Goal: Information Seeking & Learning: Find specific page/section

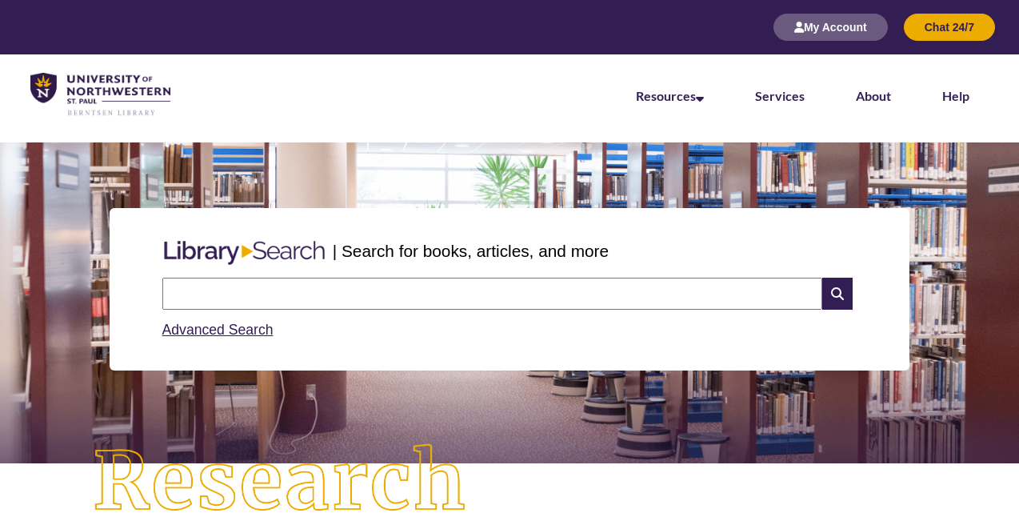
click at [288, 293] on input "text" at bounding box center [492, 294] width 660 height 32
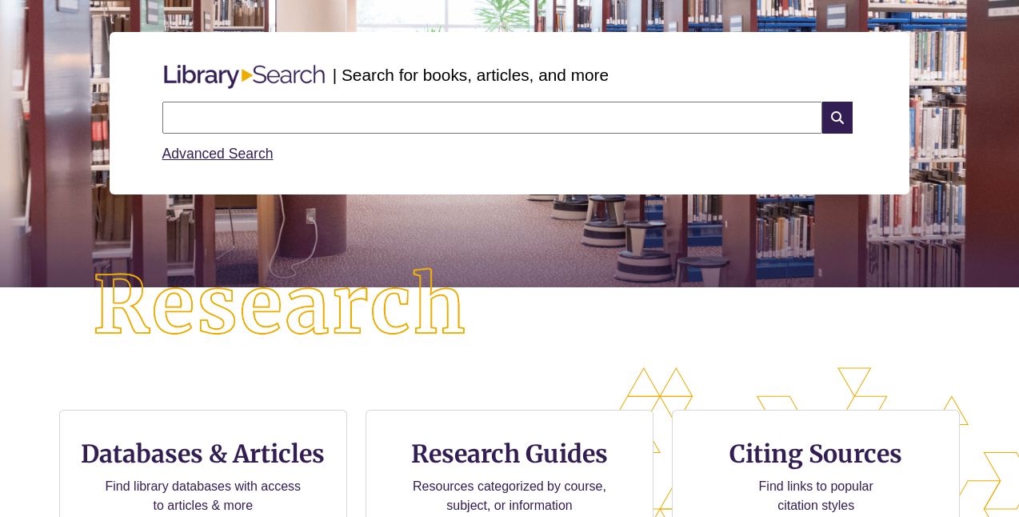
scroll to position [276, 0]
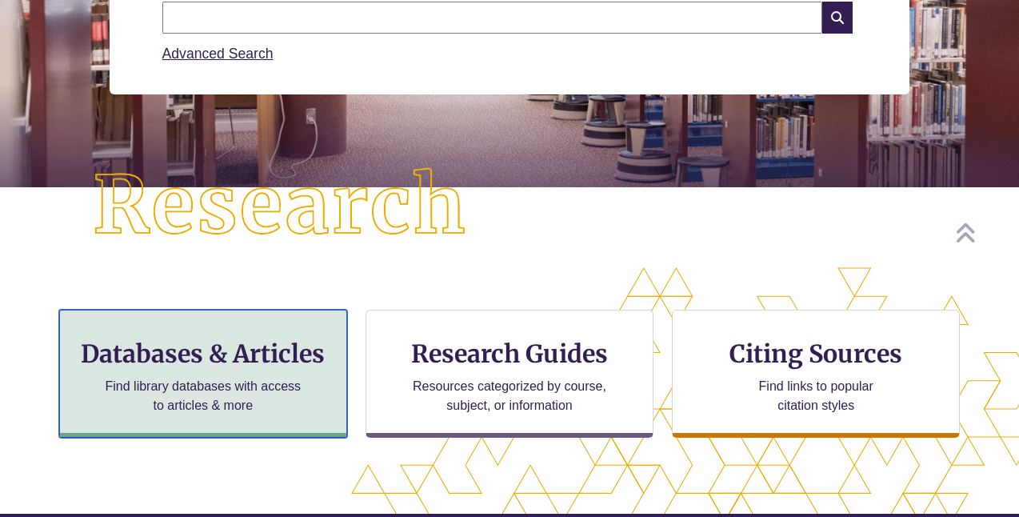
click at [241, 360] on h3 "Databases & Articles" at bounding box center [203, 353] width 261 height 30
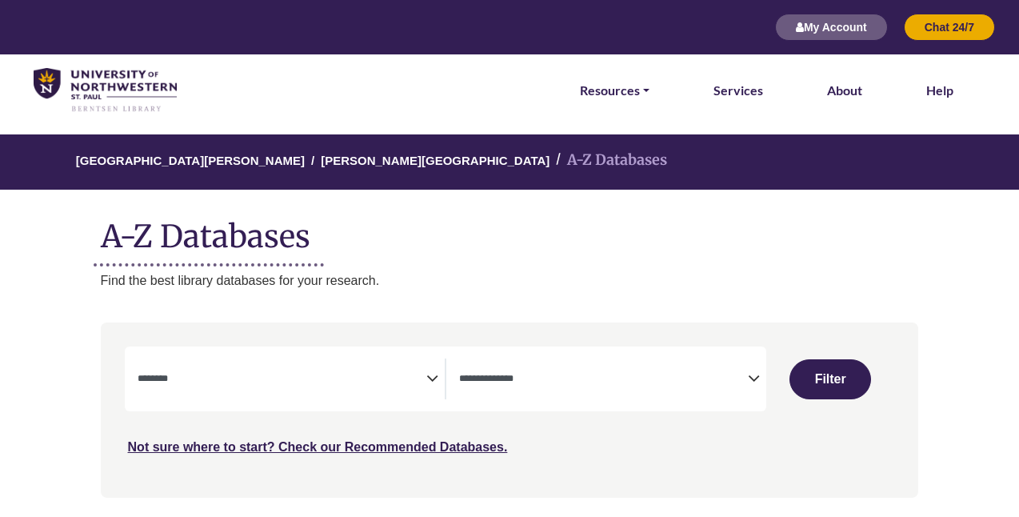
select select "Database Subject Filter"
select select "Database Types Filter"
select select "Database Subject Filter"
select select "Database Types Filter"
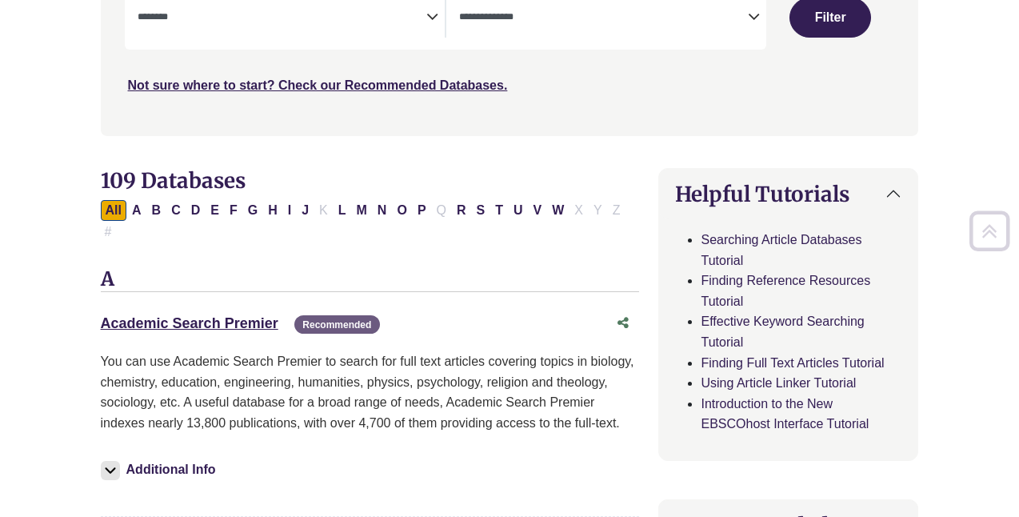
scroll to position [363, 0]
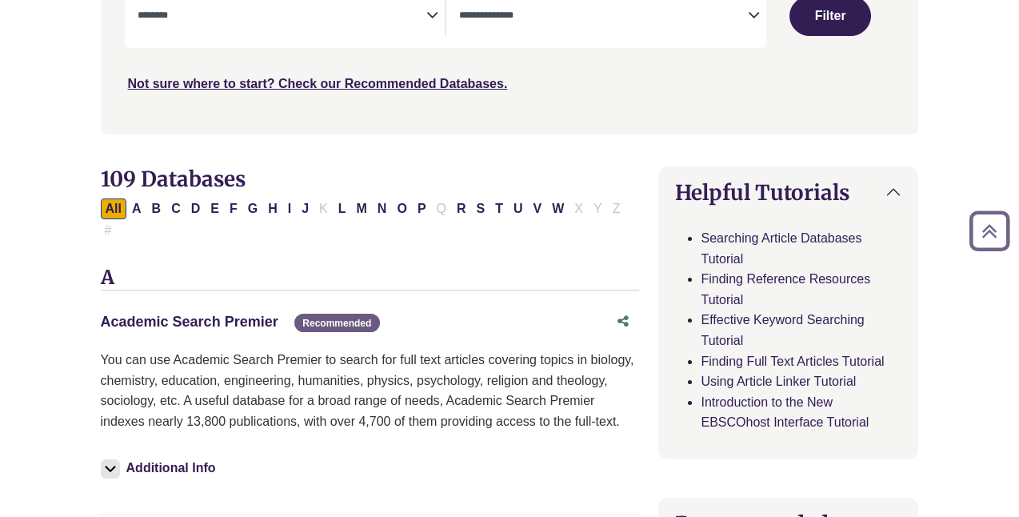
click at [235, 313] on link "Academic Search Premier This link opens in a new window" at bounding box center [190, 321] width 178 height 16
